Goal: Transaction & Acquisition: Purchase product/service

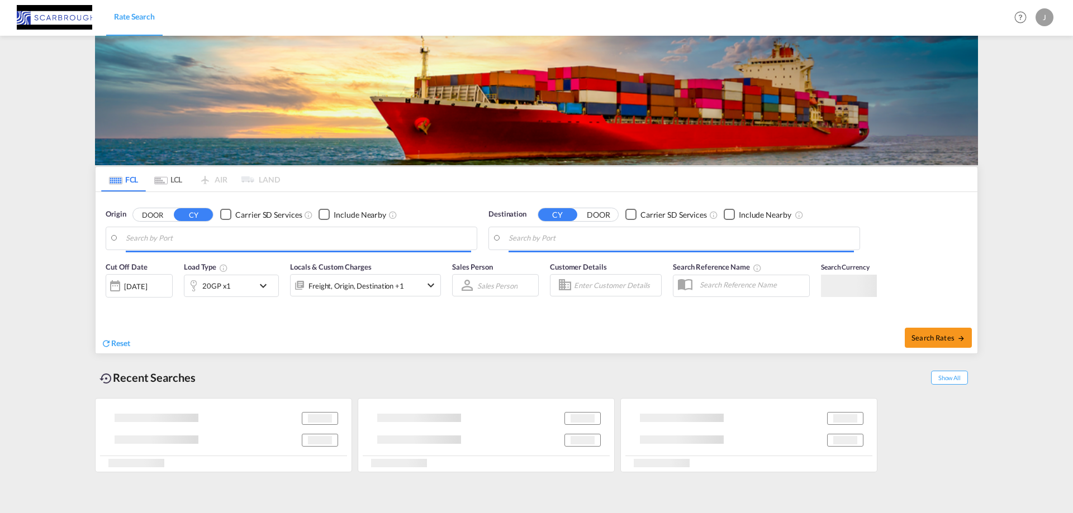
type input "[GEOGRAPHIC_DATA], NLRTM"
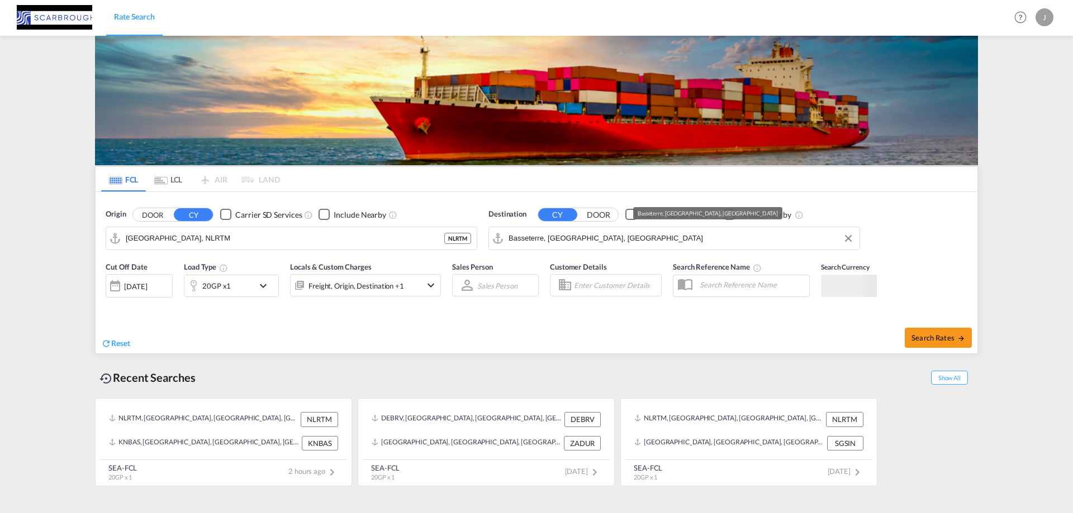
click at [597, 244] on input "Basseterre, [GEOGRAPHIC_DATA], [GEOGRAPHIC_DATA]" at bounding box center [680, 238] width 345 height 17
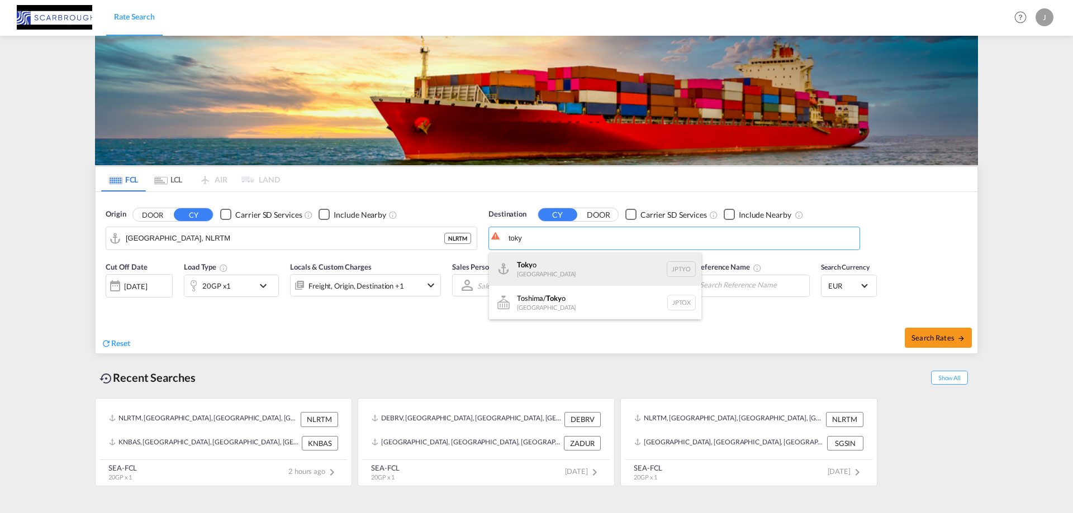
click at [612, 262] on div "Toky o [GEOGRAPHIC_DATA] JPTYO" at bounding box center [595, 270] width 212 height 34
type input "[GEOGRAPHIC_DATA], JPTYO"
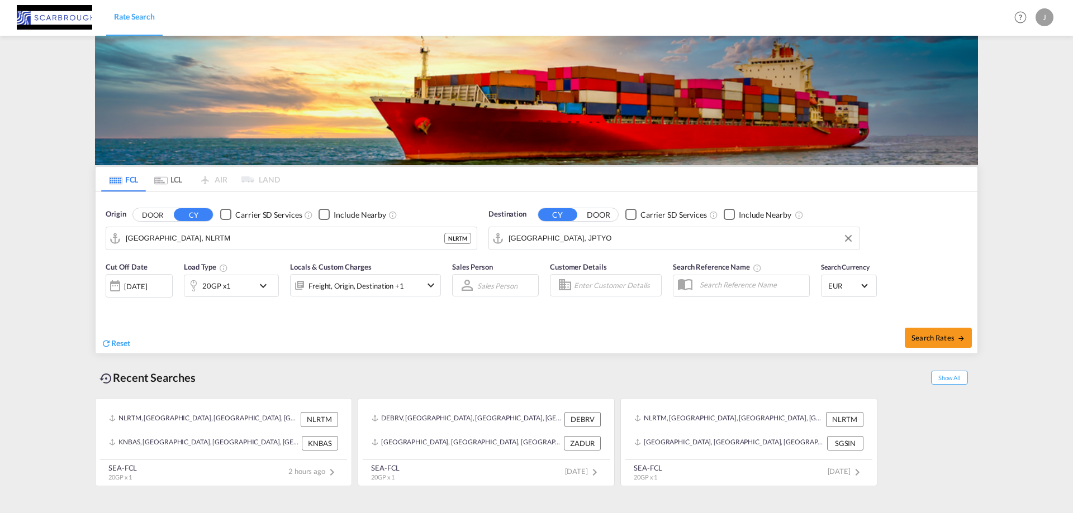
click at [245, 289] on div "20GP x1" at bounding box center [218, 286] width 69 height 22
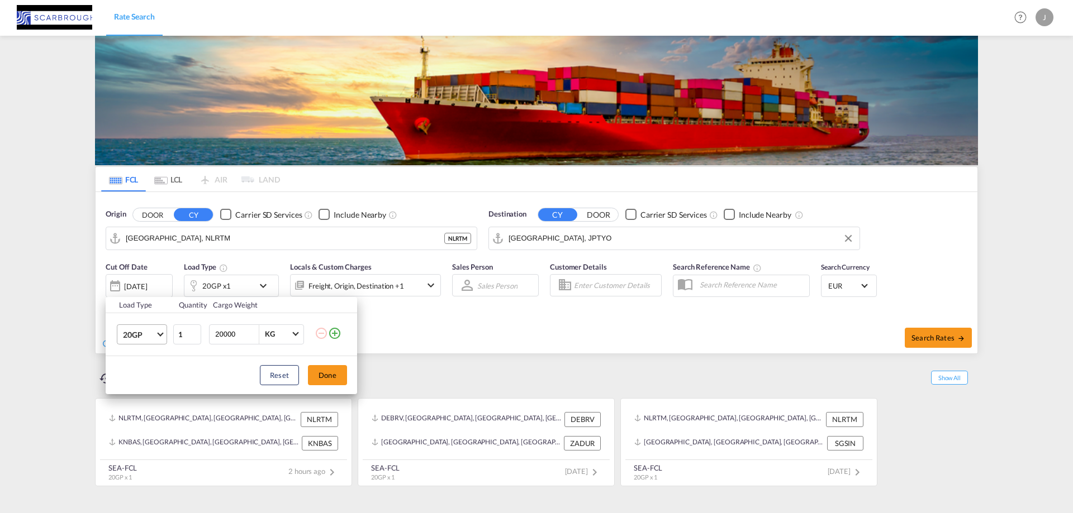
click at [131, 336] on span "20GP" at bounding box center [139, 335] width 32 height 11
drag, startPoint x: 148, startPoint y: 378, endPoint x: 170, endPoint y: 378, distance: 21.8
click at [150, 378] on md-option "40HC" at bounding box center [152, 388] width 76 height 27
click at [335, 383] on button "Done" at bounding box center [327, 375] width 39 height 20
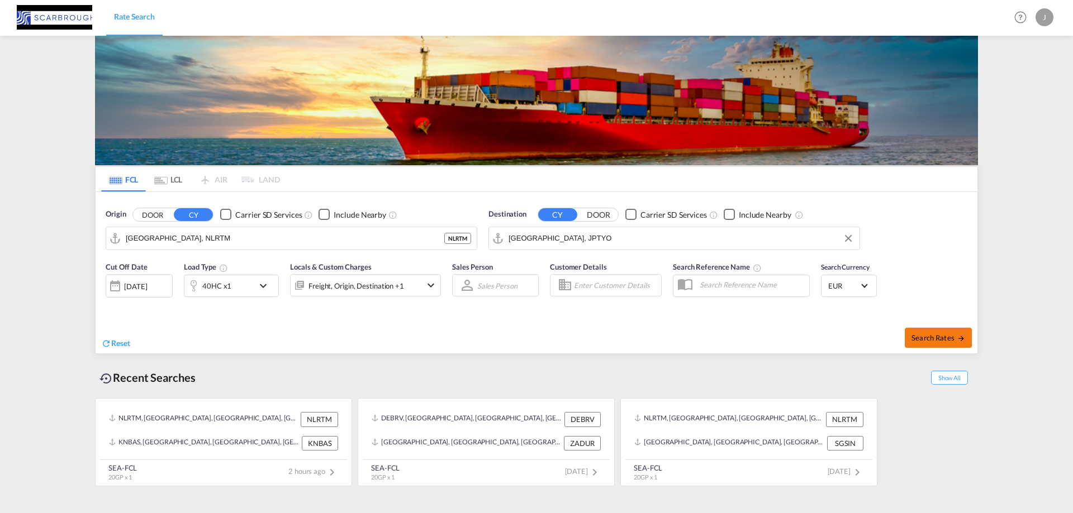
click at [921, 335] on span "Search Rates" at bounding box center [938, 338] width 54 height 9
type input "NLRTM to JPTYO / [DATE]"
